Goal: Information Seeking & Learning: Check status

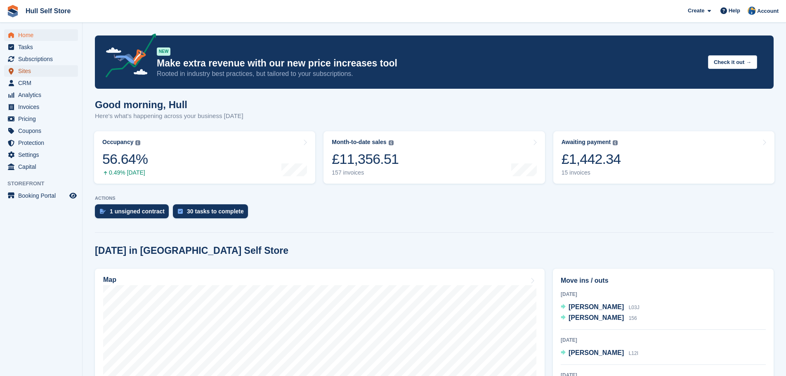
click at [19, 73] on span "Sites" at bounding box center [42, 71] width 49 height 12
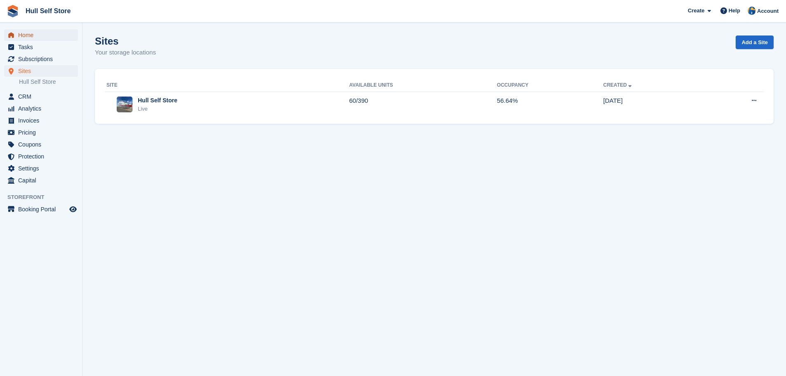
click at [19, 39] on span "Home" at bounding box center [42, 35] width 49 height 12
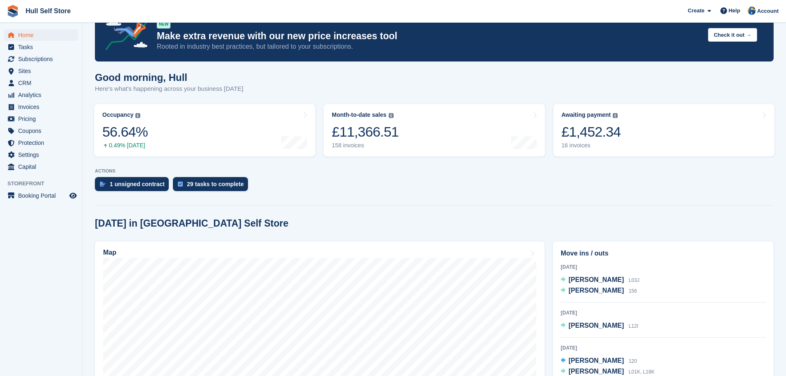
scroll to position [41, 0]
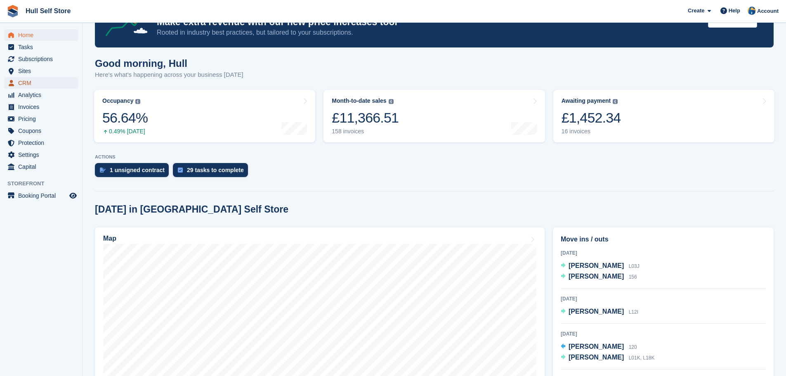
click at [40, 87] on span "CRM" at bounding box center [42, 83] width 49 height 12
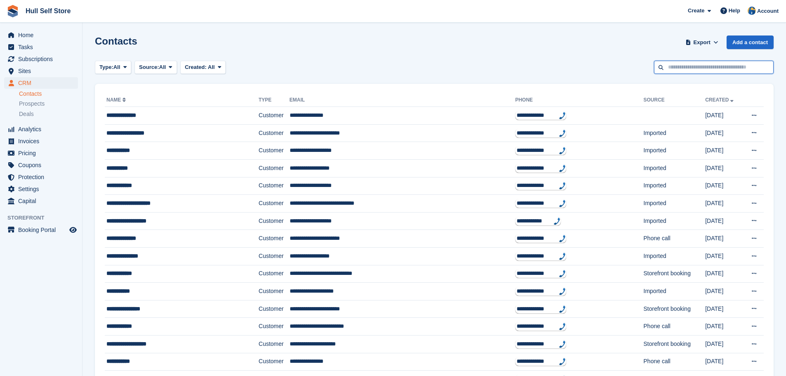
click at [724, 68] on input "text" at bounding box center [714, 68] width 120 height 14
type input "*****"
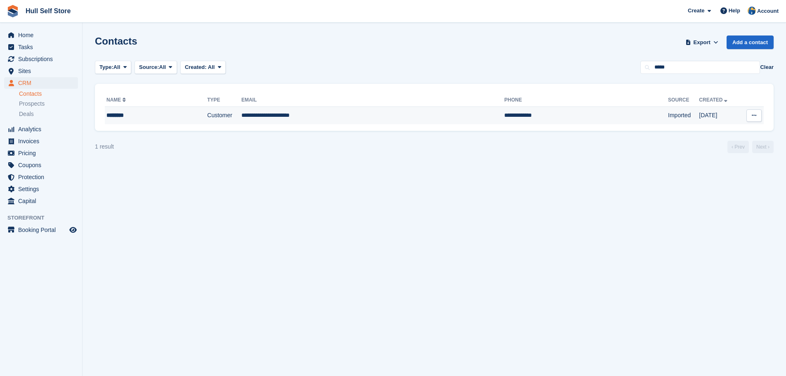
click at [504, 118] on td "**********" at bounding box center [586, 115] width 164 height 17
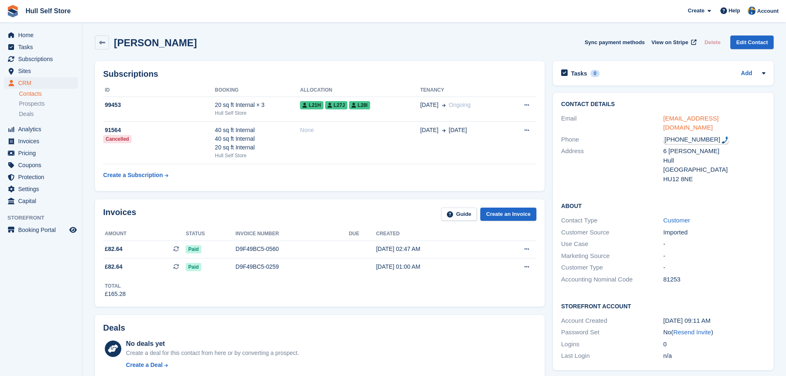
click at [669, 119] on link "[EMAIL_ADDRESS][DOMAIN_NAME]" at bounding box center [690, 123] width 55 height 16
click at [26, 85] on span "CRM" at bounding box center [42, 83] width 49 height 12
click at [313, 113] on td "L21H L27J L28I" at bounding box center [360, 108] width 120 height 25
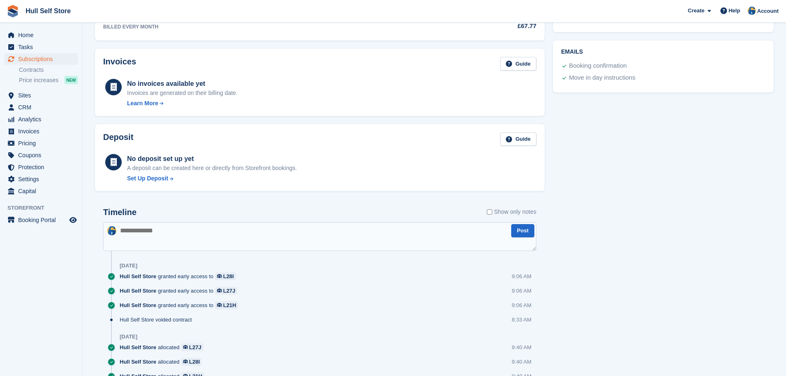
scroll to position [289, 0]
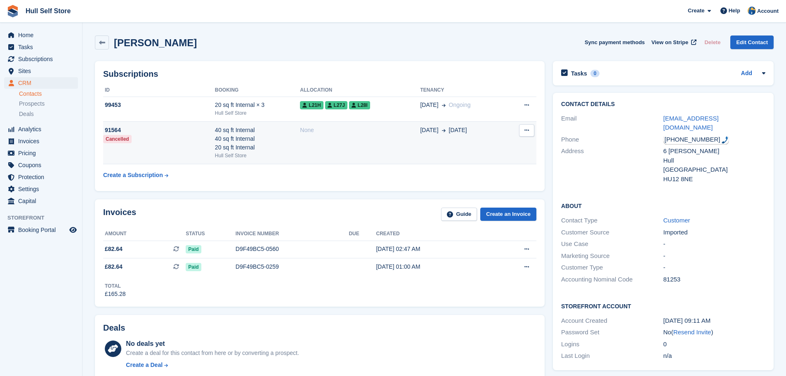
drag, startPoint x: 0, startPoint y: 0, endPoint x: 133, endPoint y: 129, distance: 185.8
click at [133, 129] on div "91564" at bounding box center [159, 130] width 112 height 9
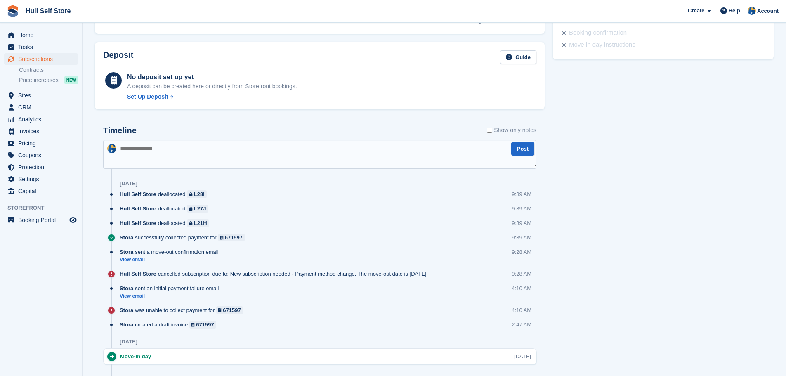
scroll to position [393, 0]
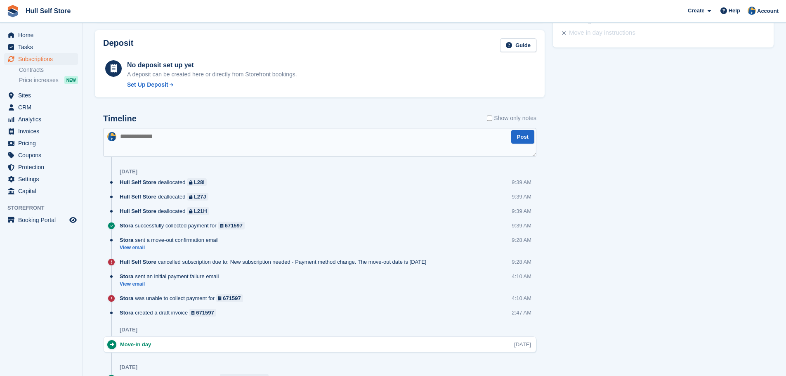
click at [113, 262] on icon at bounding box center [111, 262] width 7 height 7
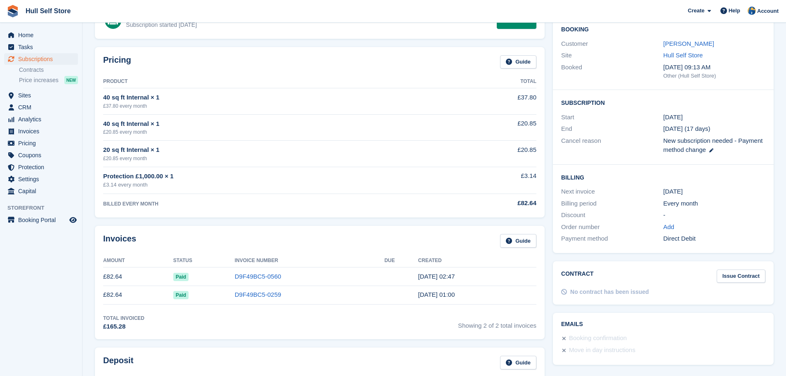
scroll to position [63, 0]
